Goal: Information Seeking & Learning: Check status

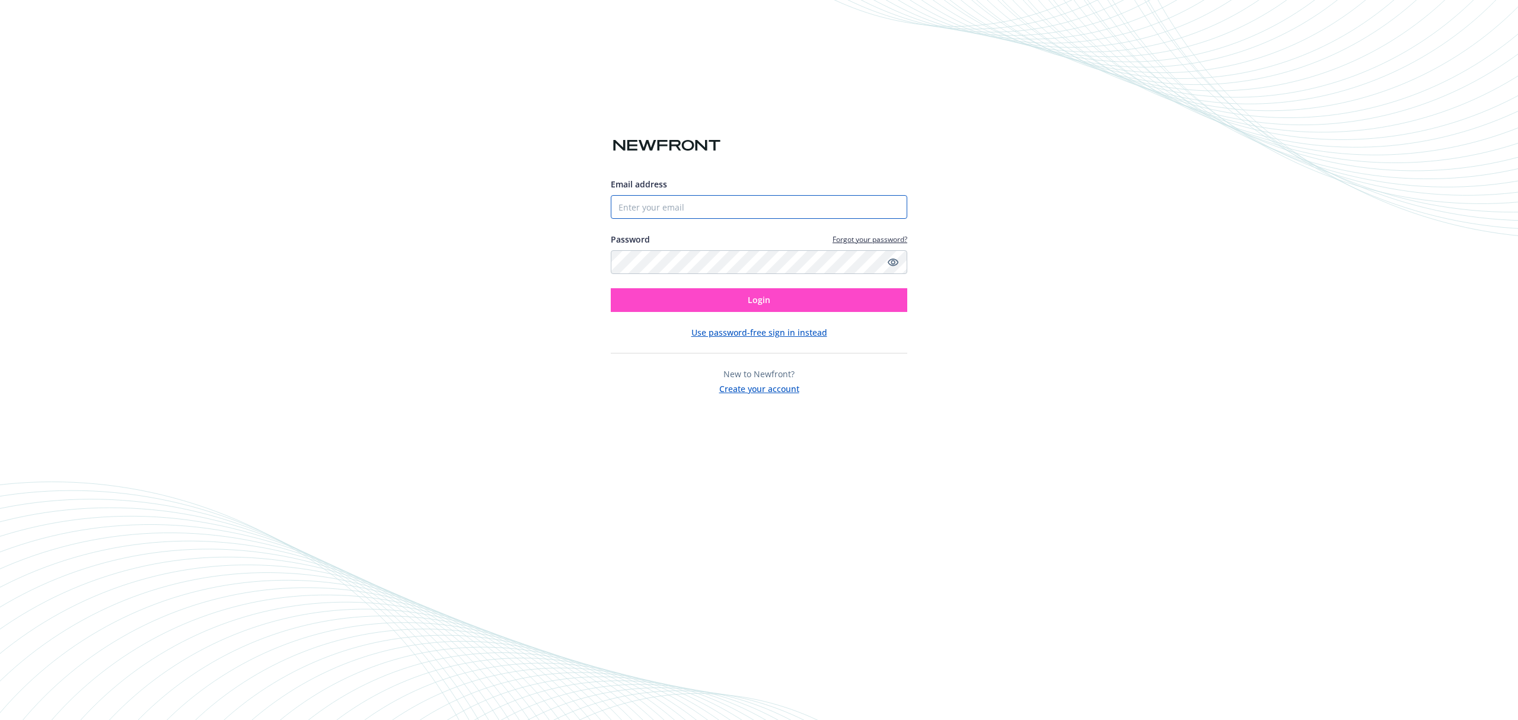
type input "[PERSON_NAME][EMAIL_ADDRESS][DOMAIN_NAME]"
click at [766, 304] on span "Login" at bounding box center [759, 299] width 23 height 11
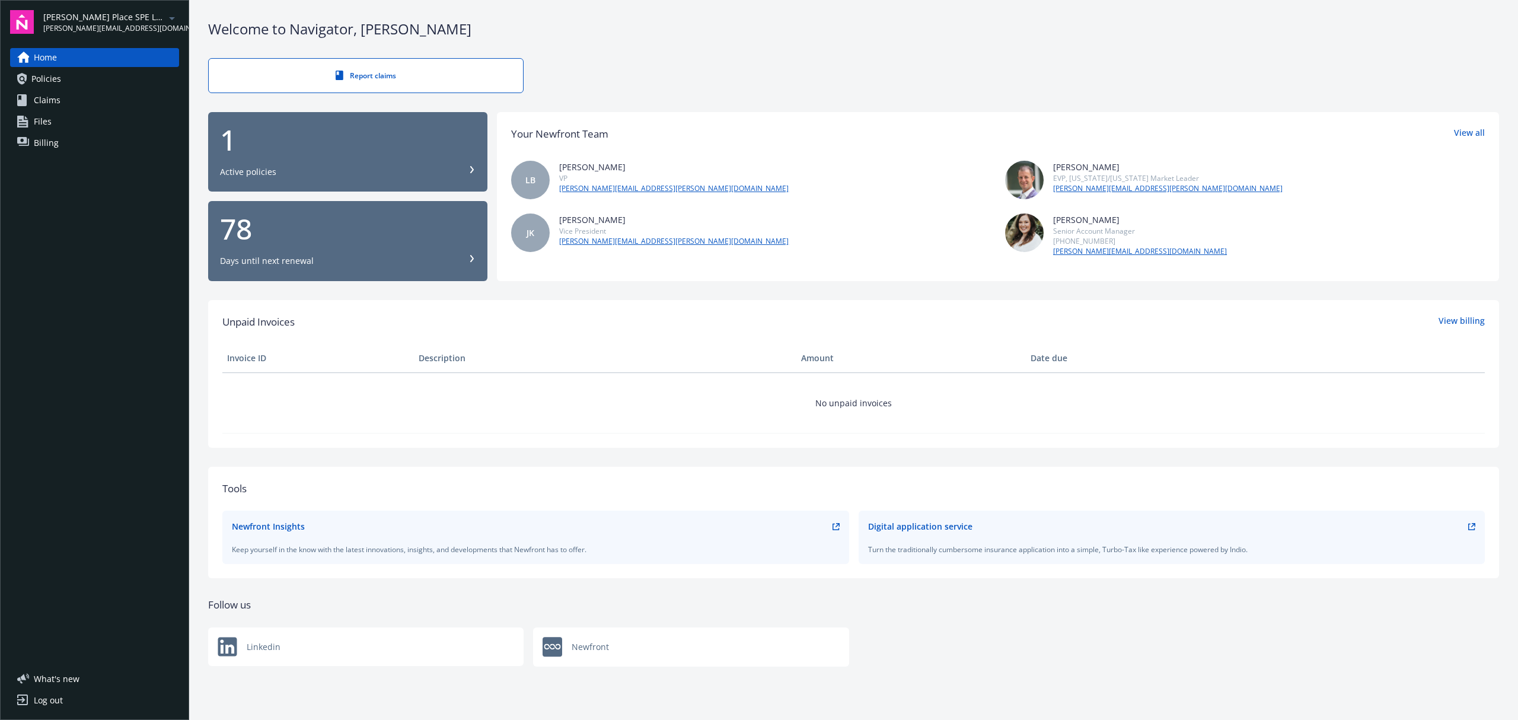
click at [128, 19] on span "[PERSON_NAME] Place SPE LLC" at bounding box center [104, 17] width 122 height 12
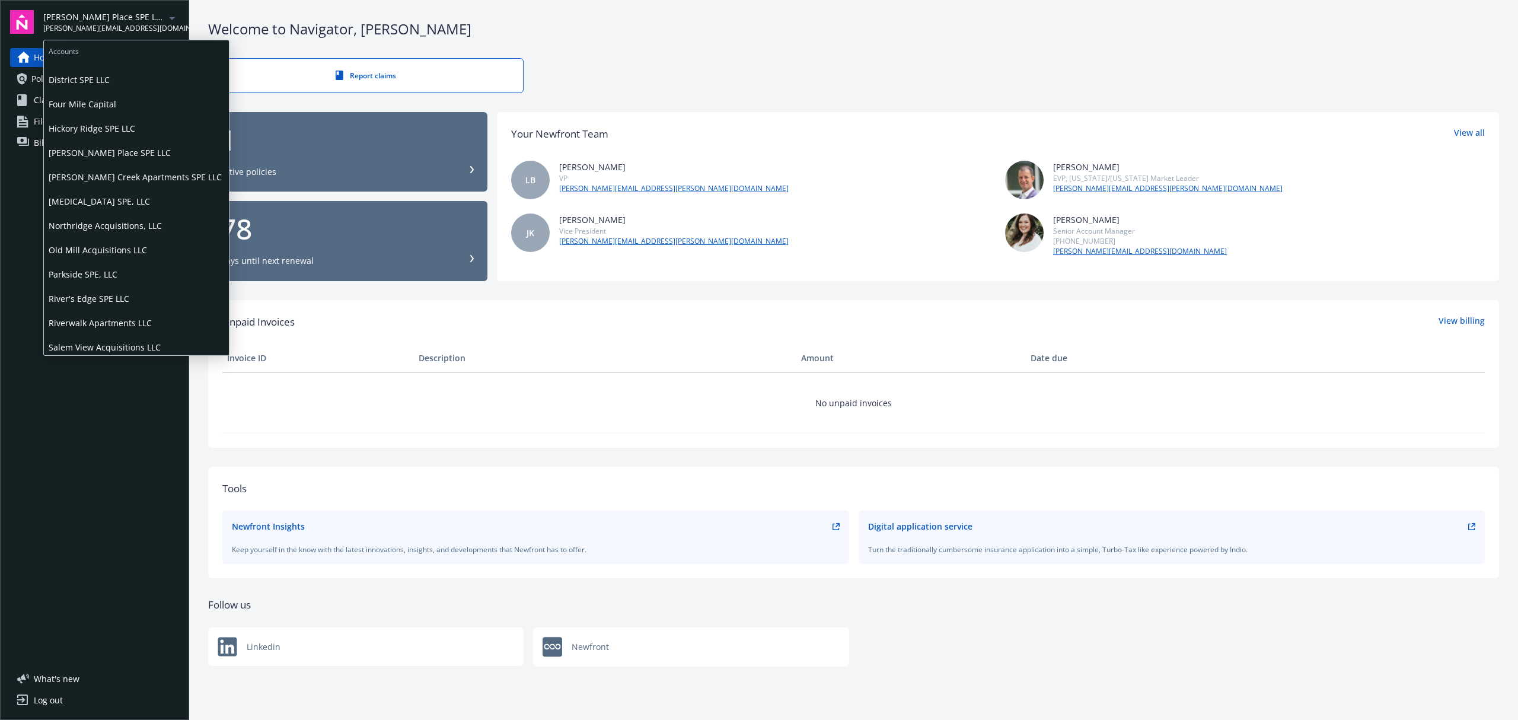
scroll to position [93, 0]
click at [123, 338] on span "Scenic Woods SPE, LLC" at bounding box center [137, 343] width 176 height 24
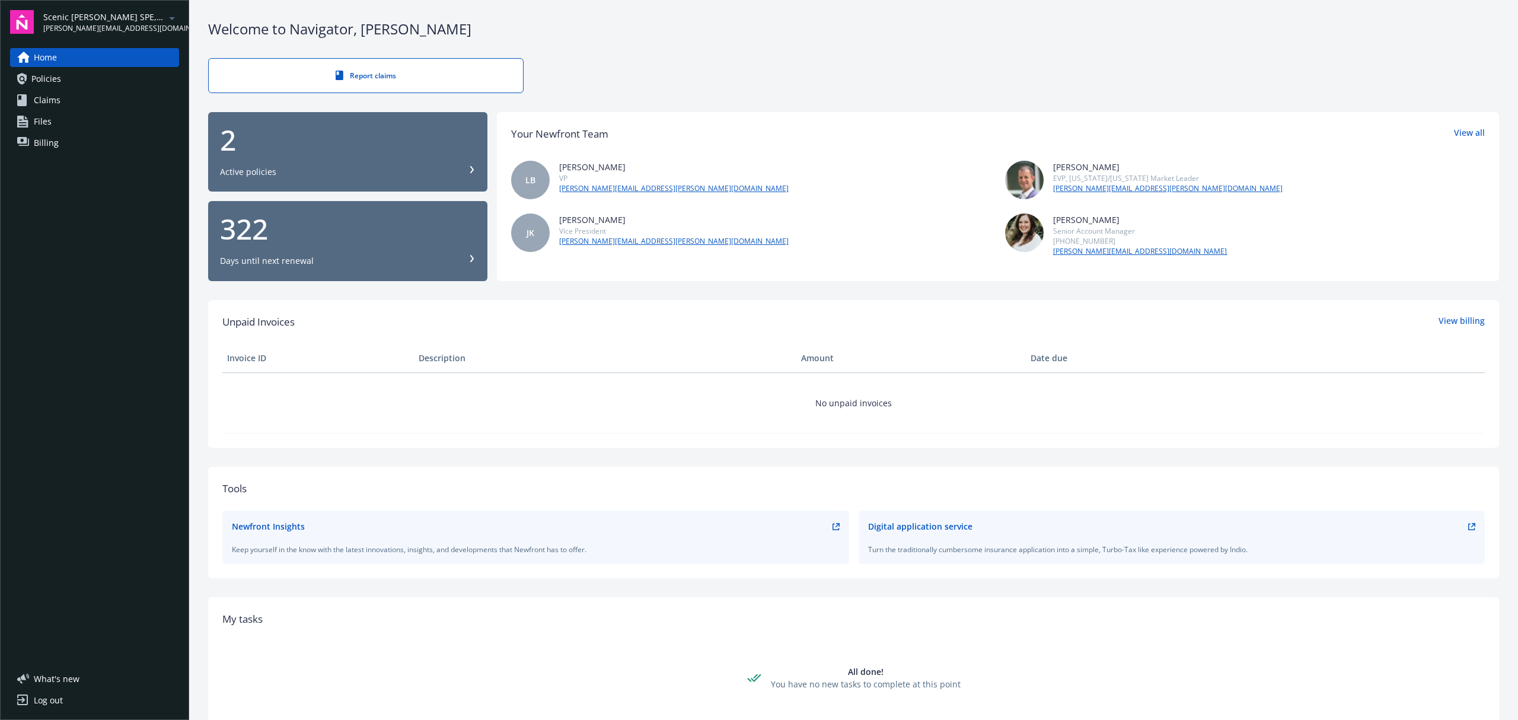
click at [378, 155] on div "2 Active policies" at bounding box center [348, 152] width 256 height 52
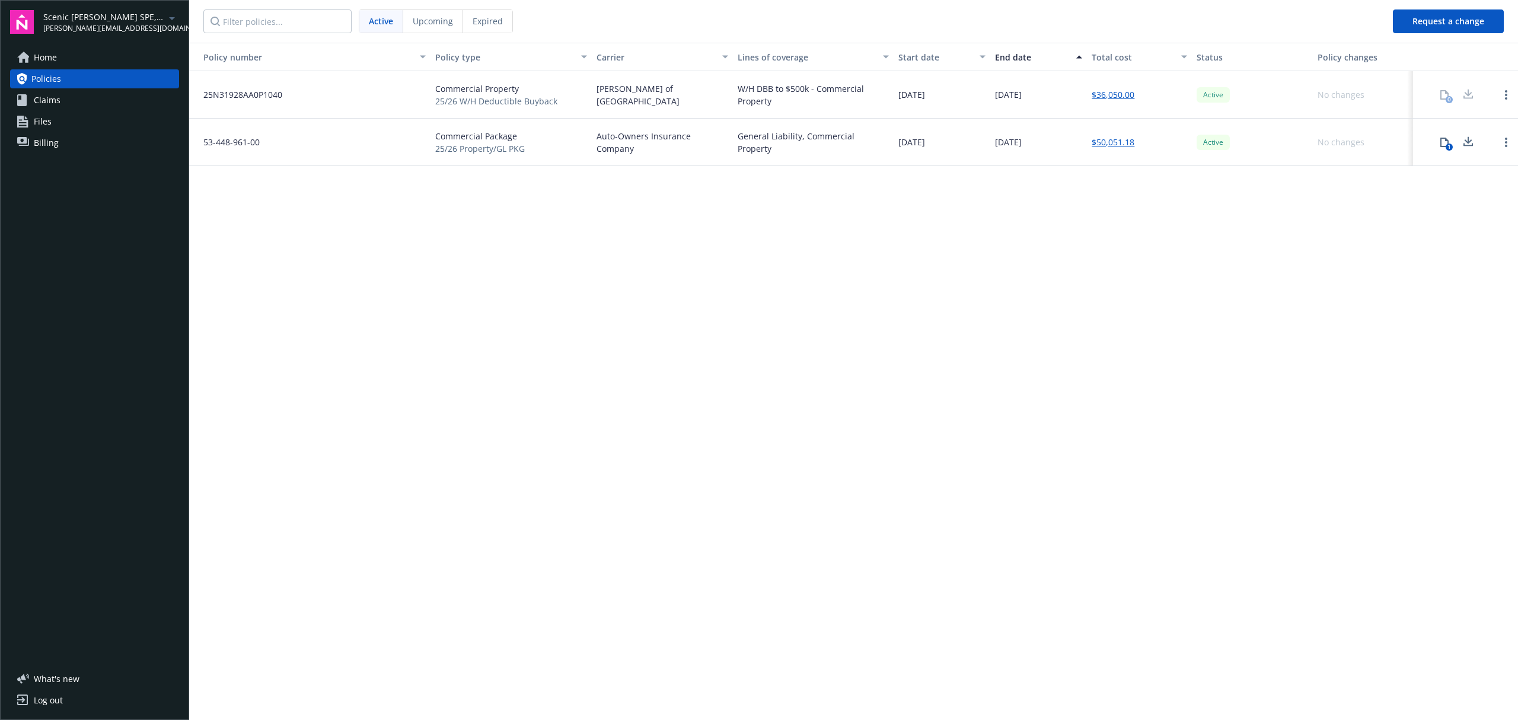
click at [796, 409] on div "Policy number Policy type Carrier Lines of coverage Start date End date Total c…" at bounding box center [853, 381] width 1329 height 676
drag, startPoint x: 773, startPoint y: 104, endPoint x: 731, endPoint y: 85, distance: 46.2
click at [731, 85] on div "25N31928AA0P1040 Commercial Property 25/26 W/H Deductible Buyback Lloyd's of [G…" at bounding box center [853, 94] width 1329 height 47
click at [282, 297] on div "Policy number Policy type Carrier Lines of coverage Start date End date Total c…" at bounding box center [853, 381] width 1329 height 676
drag, startPoint x: 828, startPoint y: 91, endPoint x: 741, endPoint y: 90, distance: 87.2
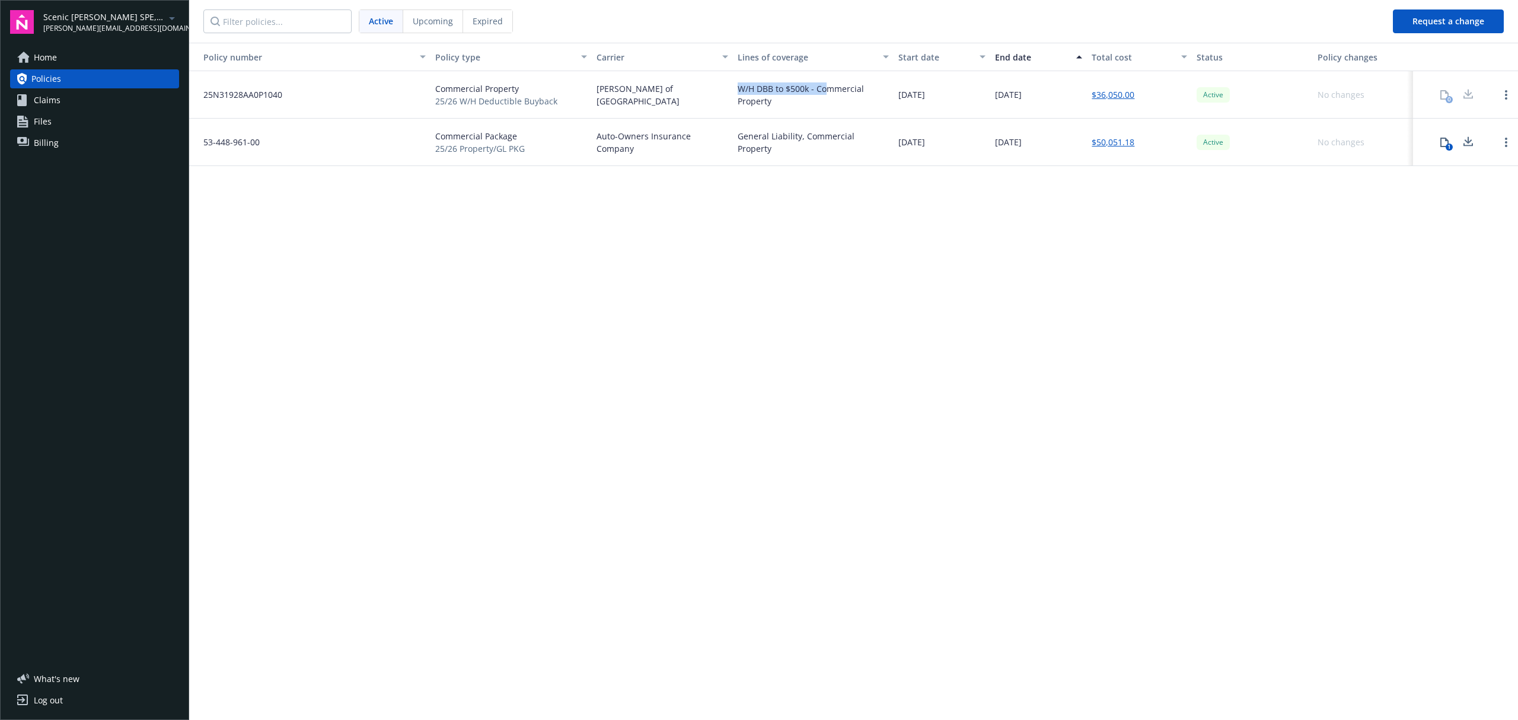
click at [741, 90] on div "W/H DBB to $500k - Commercial Property" at bounding box center [814, 94] width 152 height 25
click at [759, 100] on div "W/H DBB to $500k - Commercial Property" at bounding box center [814, 94] width 152 height 25
drag, startPoint x: 784, startPoint y: 102, endPoint x: 731, endPoint y: 91, distance: 54.6
click at [731, 91] on div "25N31928AA0P1040 Commercial Property 25/26 W/H Deductible Buyback Lloyd's of Lo…" at bounding box center [853, 94] width 1329 height 47
copy div "W/H DBB to $500k - Commercial Property"
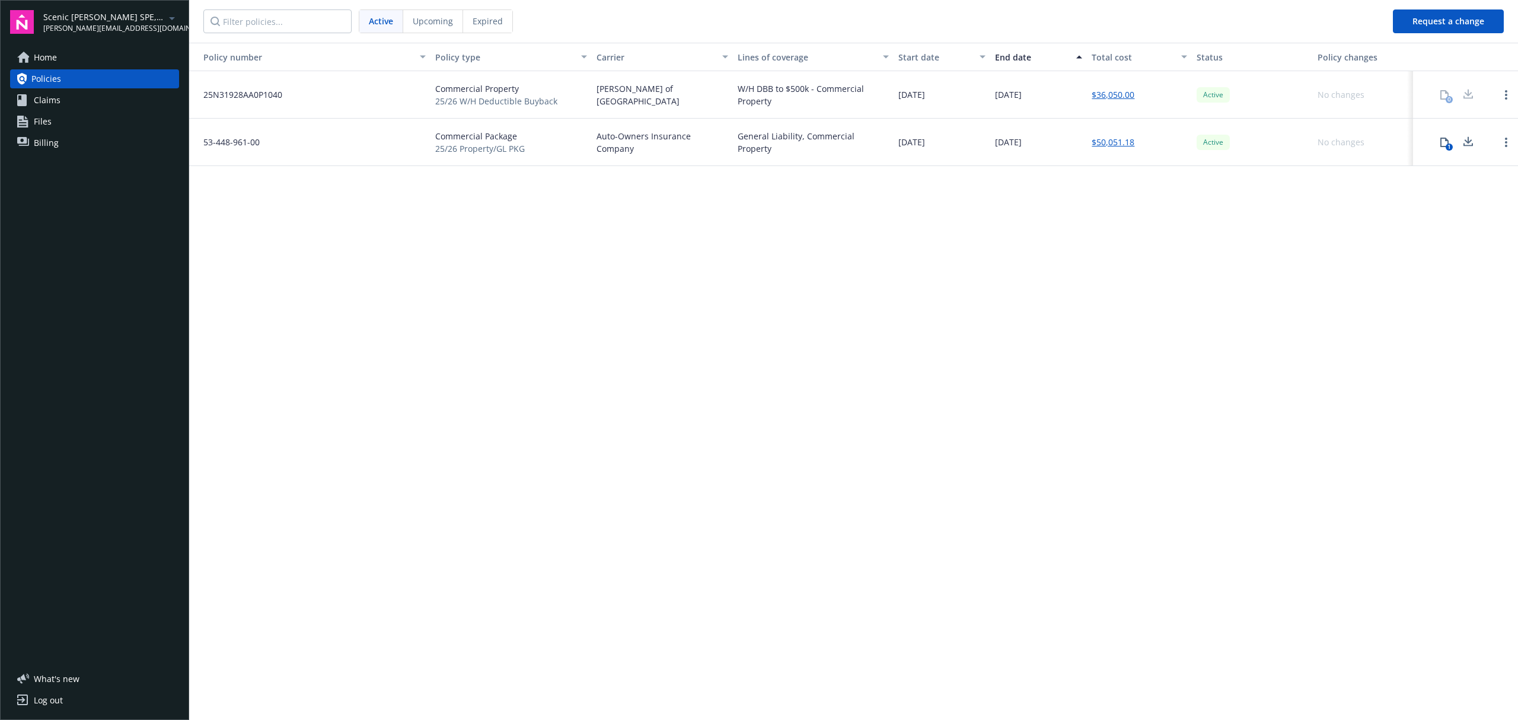
drag, startPoint x: 804, startPoint y: 197, endPoint x: 772, endPoint y: 150, distance: 57.6
click at [804, 191] on div "Policy number Policy type Carrier Lines of coverage Start date End date Total c…" at bounding box center [853, 381] width 1329 height 676
click at [741, 141] on div "General Liability, Commercial Property" at bounding box center [814, 142] width 152 height 25
drag, startPoint x: 740, startPoint y: 141, endPoint x: 886, endPoint y: 145, distance: 146.0
click at [886, 145] on div "General Liability, Commercial Property" at bounding box center [813, 142] width 161 height 47
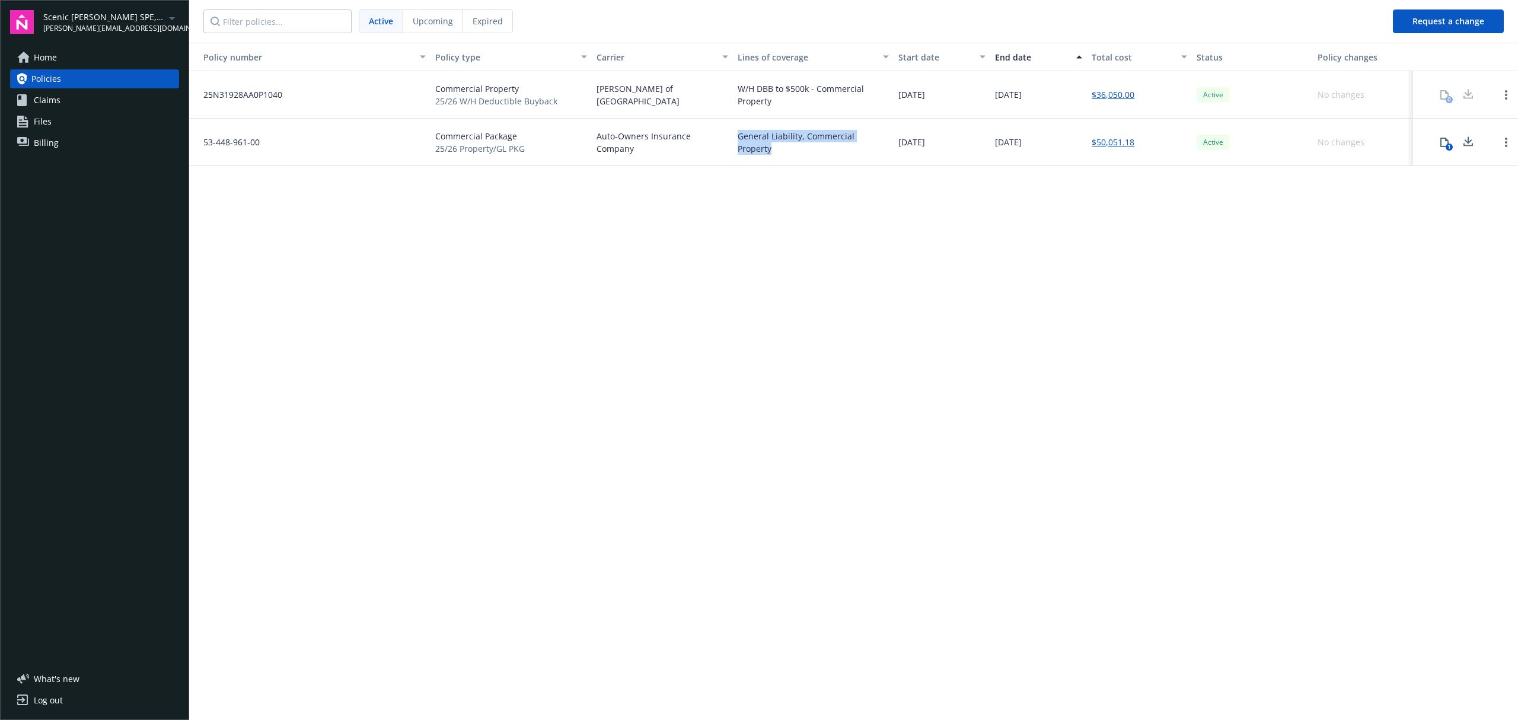
copy div "General Liability, Commercial Property"
drag, startPoint x: 942, startPoint y: 246, endPoint x: 936, endPoint y: 246, distance: 6.5
click at [940, 246] on div "Policy number Policy type Carrier Lines of coverage Start date End date Total c…" at bounding box center [853, 381] width 1329 height 676
click at [157, 12] on div "Scenic Woods SPE, LLC zach@fourmilecapital.com" at bounding box center [111, 22] width 136 height 23
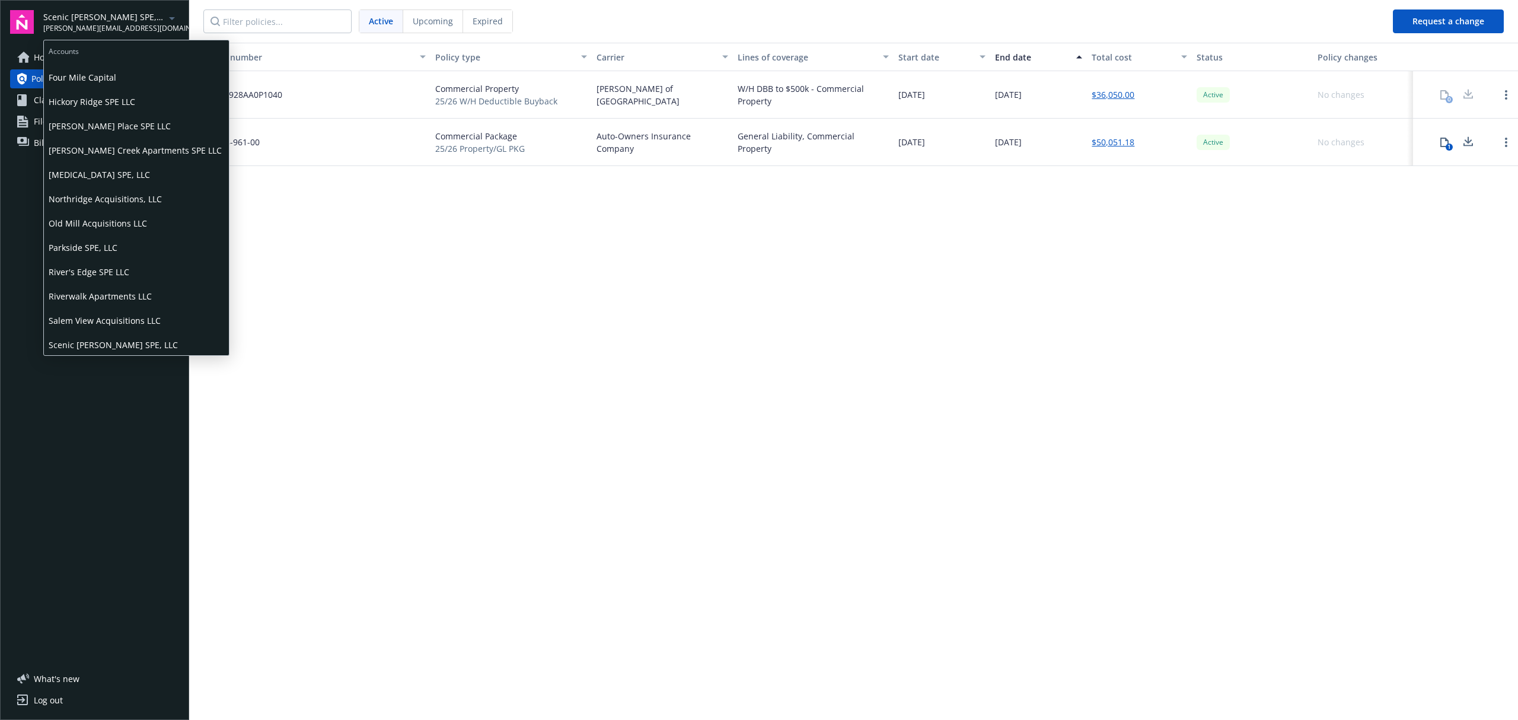
scroll to position [93, 0]
click at [131, 214] on span "Old Mill Acquisitions LLC" at bounding box center [137, 221] width 176 height 24
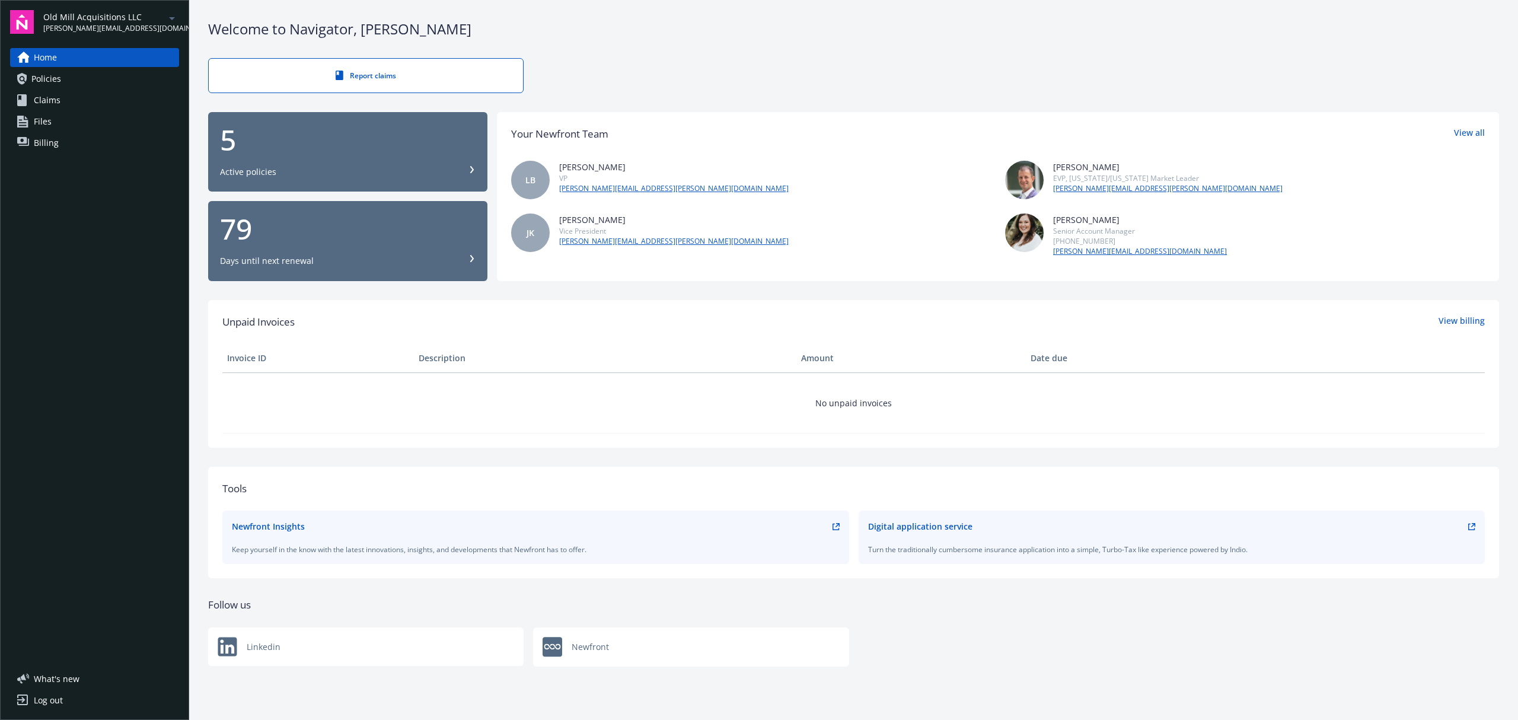
click at [286, 151] on div "5" at bounding box center [348, 140] width 256 height 28
